Goal: Information Seeking & Learning: Learn about a topic

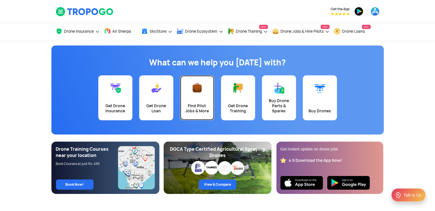
click at [192, 102] on link "Find Pilot Jobs & More" at bounding box center [197, 97] width 34 height 45
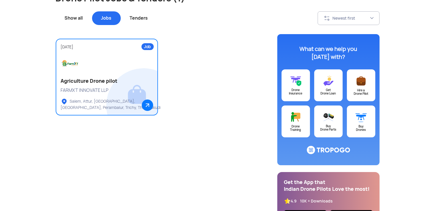
scroll to position [64, 0]
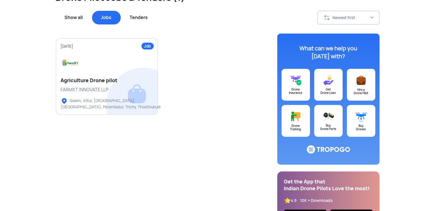
click at [82, 17] on div "Show all" at bounding box center [74, 18] width 36 height 14
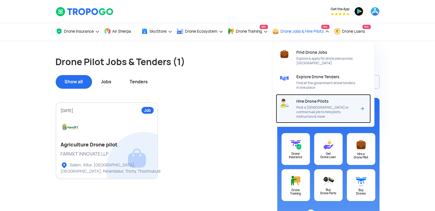
click at [316, 102] on span "Hire Drone Pilots" at bounding box center [313, 101] width 32 height 5
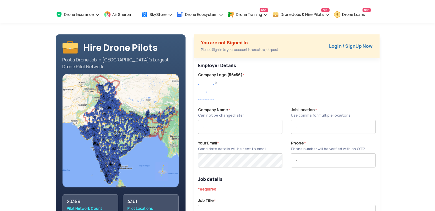
scroll to position [17, 0]
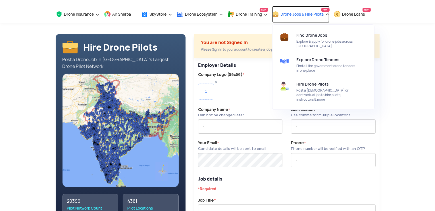
click at [324, 16] on span "Drone Jobs & Hire Pilots" at bounding box center [302, 14] width 43 height 5
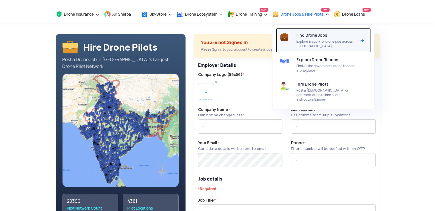
click at [321, 32] on div "Find Drone Jobs Explore & apply for drone jobs across India" at bounding box center [328, 40] width 62 height 24
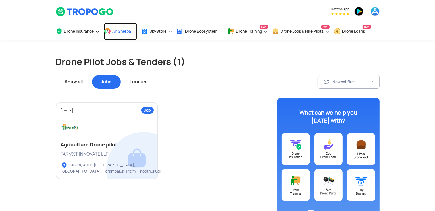
click at [115, 32] on span "Air Sherpa" at bounding box center [122, 31] width 19 height 5
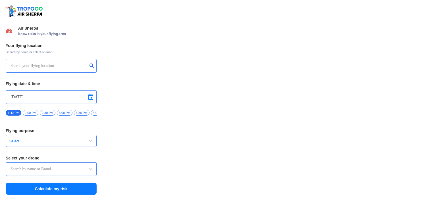
type input "Throttle Dopo"
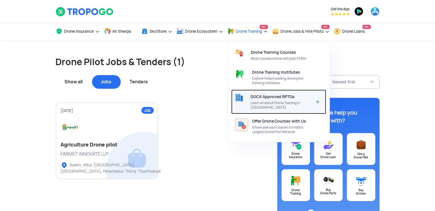
click at [290, 97] on span "DGCA Approved RPTOs" at bounding box center [273, 96] width 44 height 5
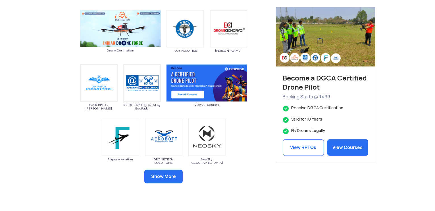
scroll to position [278, 0]
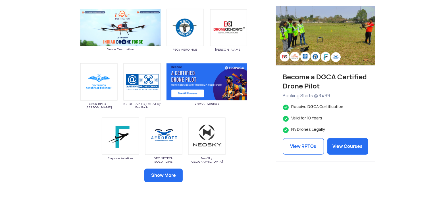
click at [176, 176] on button "Show More" at bounding box center [163, 176] width 38 height 14
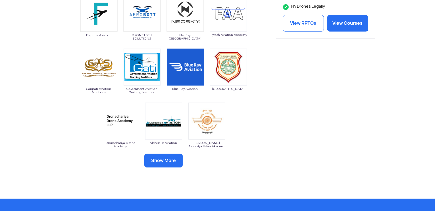
scroll to position [403, 0]
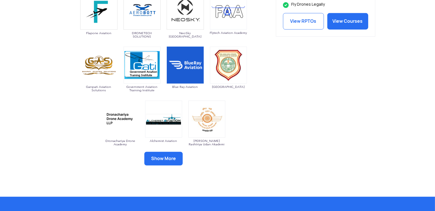
click at [175, 163] on button "Show More" at bounding box center [163, 159] width 38 height 14
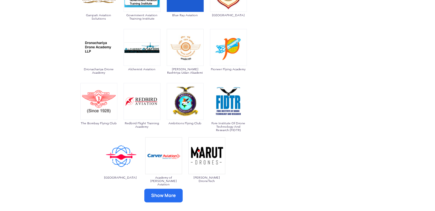
scroll to position [485, 0]
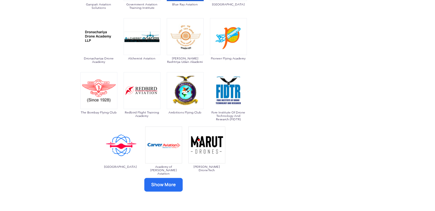
click at [163, 185] on button "Show More" at bounding box center [163, 185] width 38 height 14
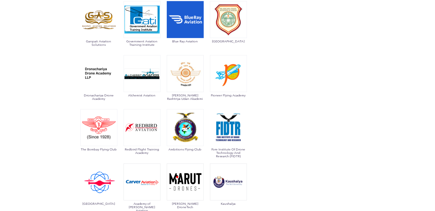
scroll to position [447, 0]
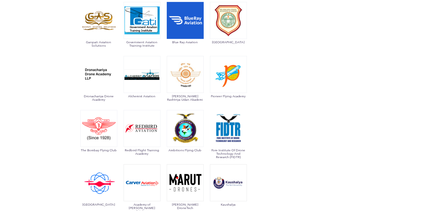
click at [237, 131] on img at bounding box center [228, 128] width 37 height 37
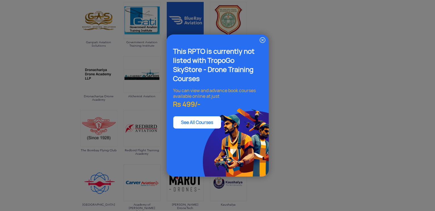
click at [263, 44] on div "This RPTO is currently not listed with TropoGo SkyStore - Drone Training Course…" at bounding box center [218, 105] width 102 height 142
click at [263, 42] on img at bounding box center [262, 40] width 7 height 7
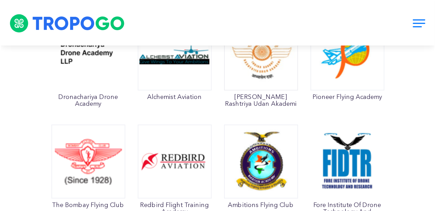
scroll to position [475, 0]
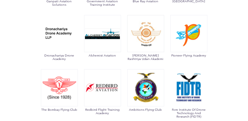
click at [190, 73] on img at bounding box center [189, 87] width 37 height 37
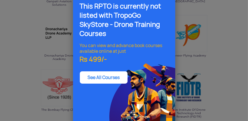
click at [221, 37] on div "This RPTO is currently not listed with TropoGo SkyStore - Drone Training Course…" at bounding box center [124, 60] width 248 height 121
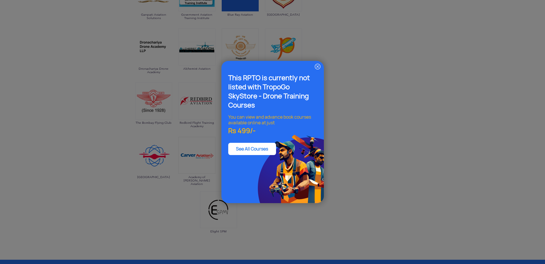
click at [318, 67] on img at bounding box center [317, 66] width 7 height 7
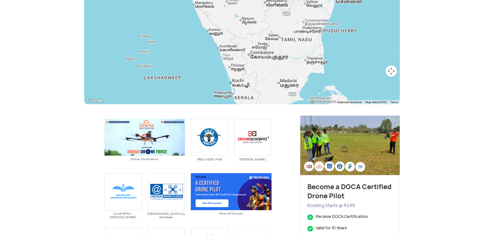
scroll to position [0, 0]
